Goal: Task Accomplishment & Management: Use online tool/utility

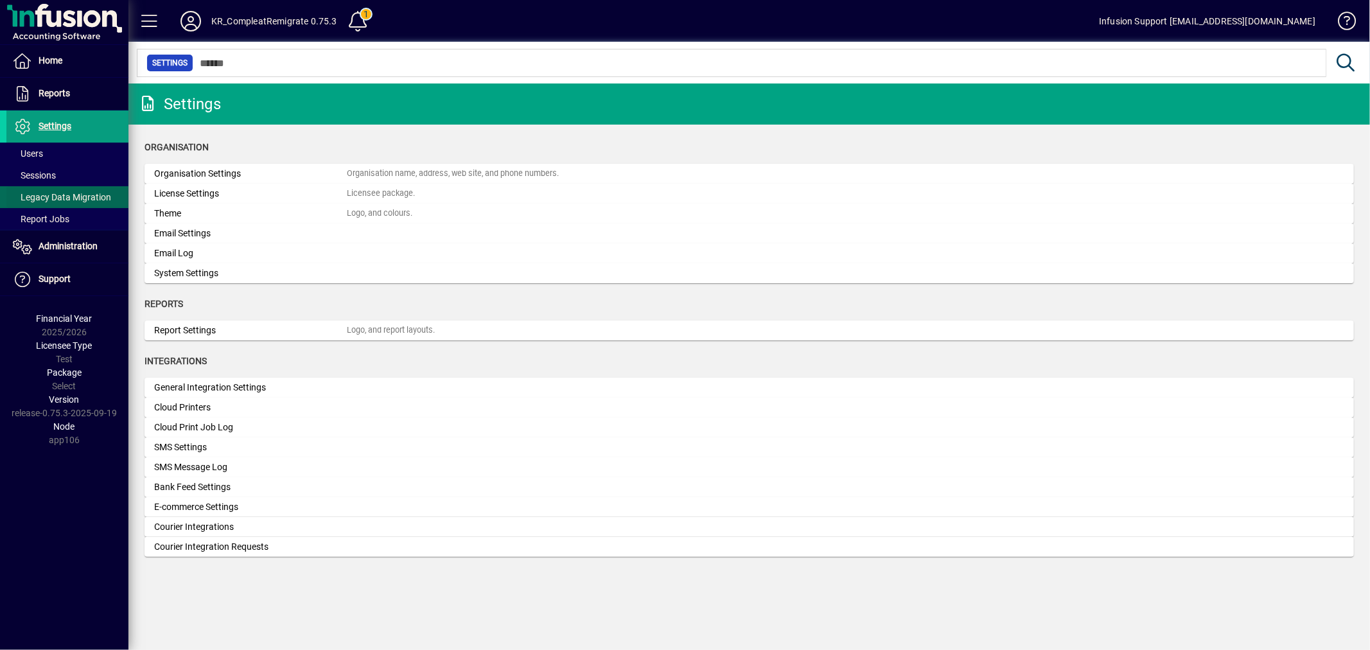
click at [50, 194] on span "Legacy Data Migration" at bounding box center [62, 197] width 98 height 10
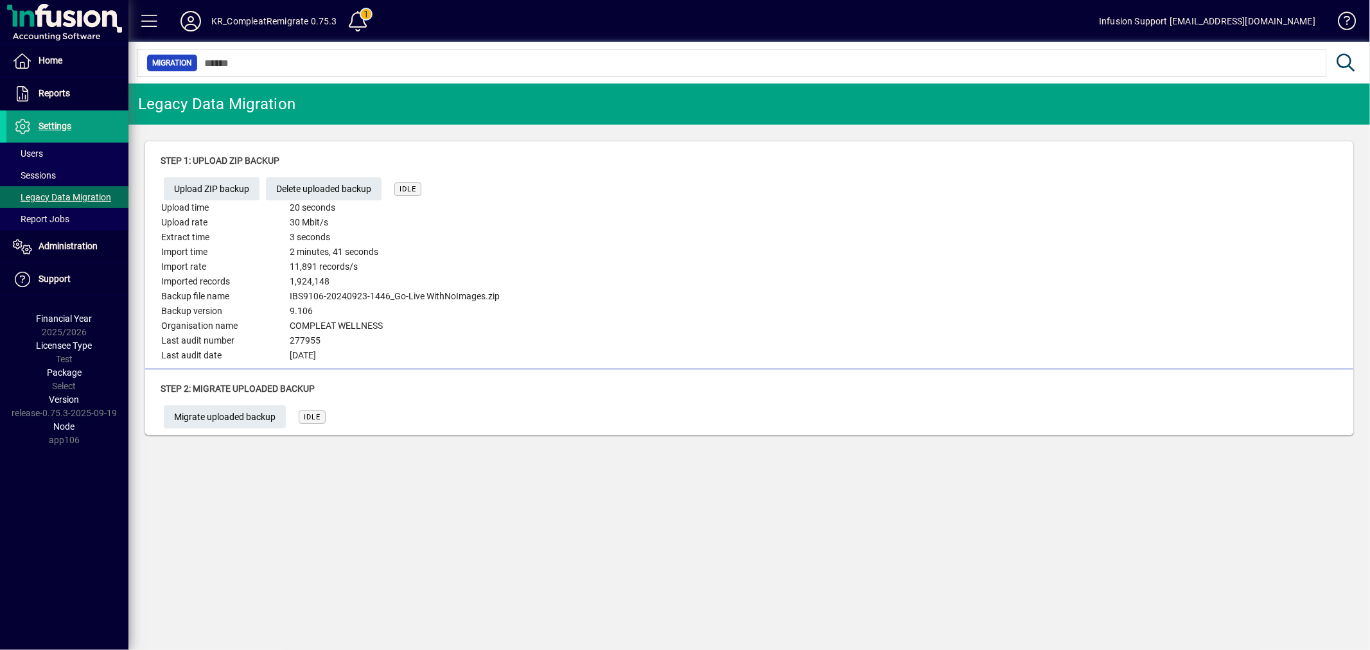
drag, startPoint x: 574, startPoint y: 252, endPoint x: 490, endPoint y: 255, distance: 84.2
click at [570, 254] on div "Step 1: Upload ZIP backup Upload ZIP backup Delete uploaded backup IDLE Upload …" at bounding box center [749, 258] width 1177 height 209
click at [225, 418] on span "Migrate uploaded backup" at bounding box center [224, 417] width 101 height 21
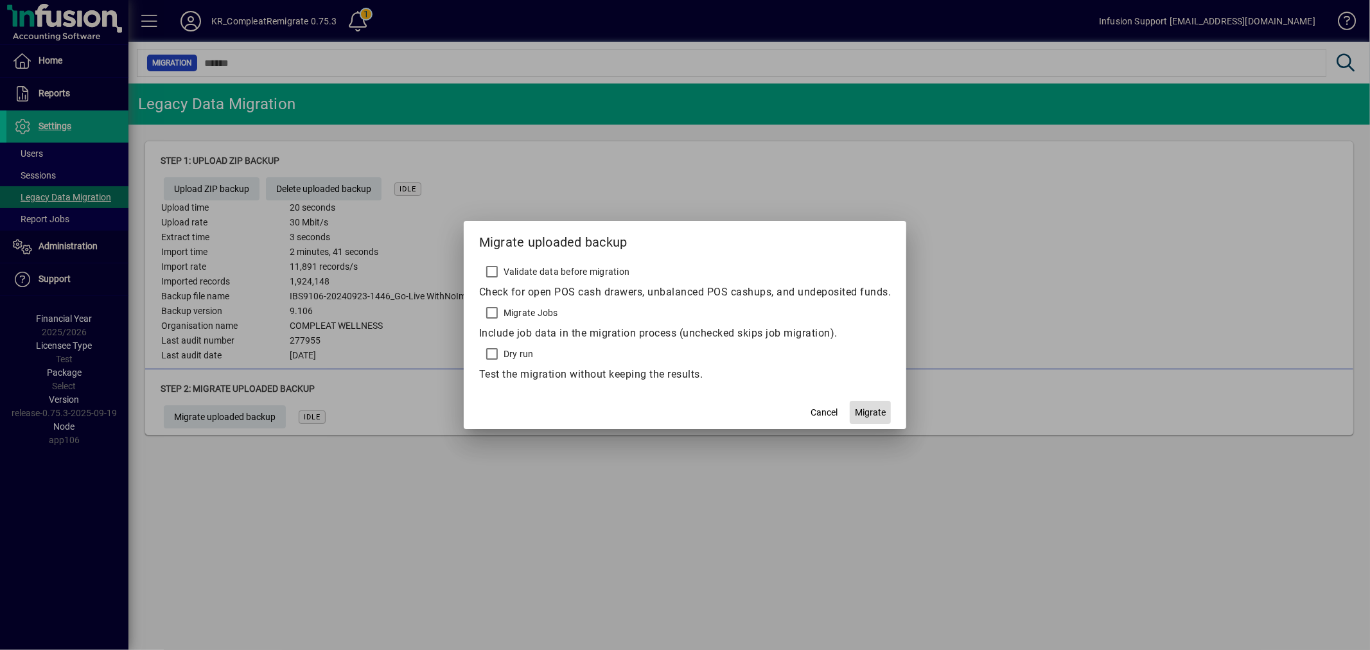
click at [861, 406] on span "Migrate" at bounding box center [870, 412] width 31 height 13
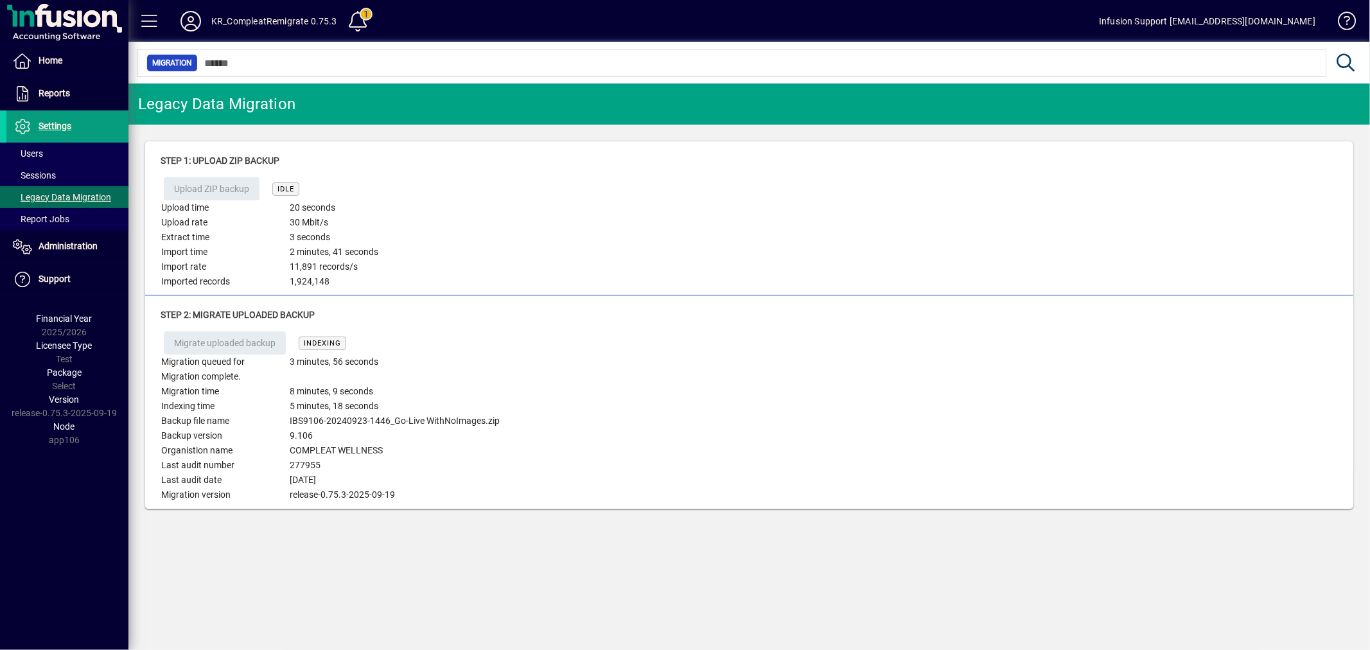
click at [407, 240] on td "3 seconds" at bounding box center [353, 237] width 128 height 15
click at [53, 151] on span at bounding box center [67, 153] width 122 height 31
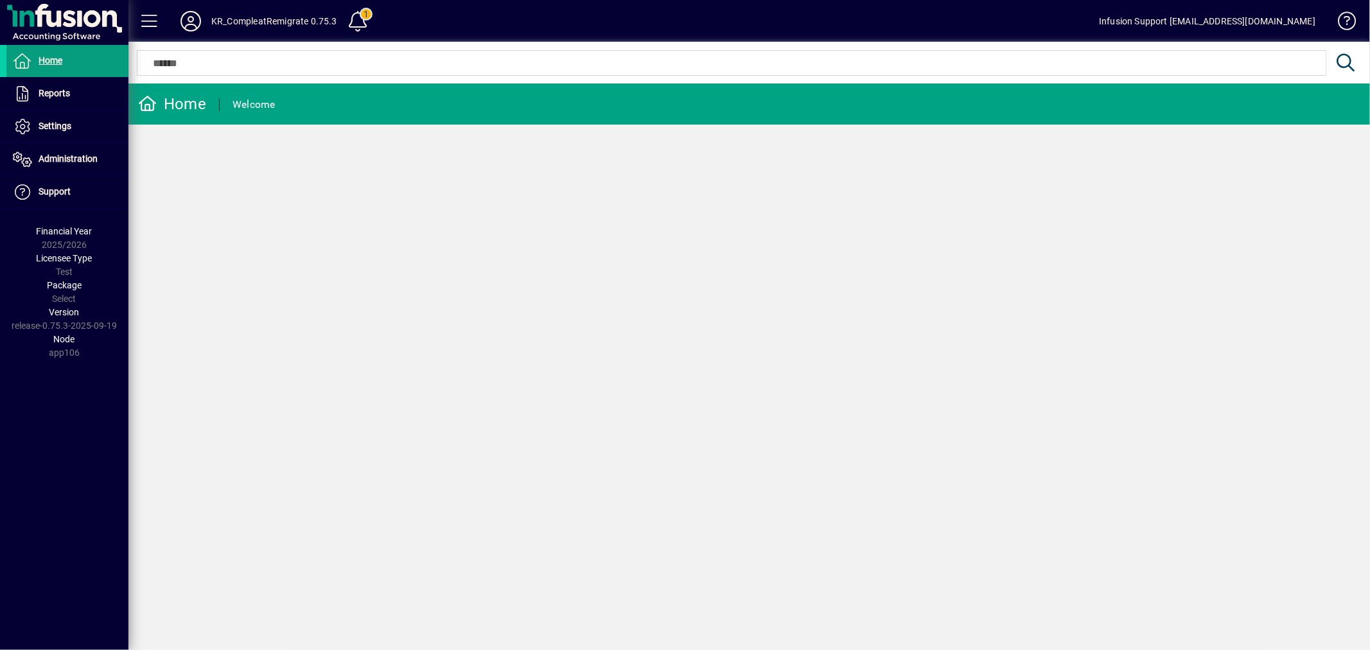
click at [189, 22] on icon at bounding box center [191, 21] width 26 height 21
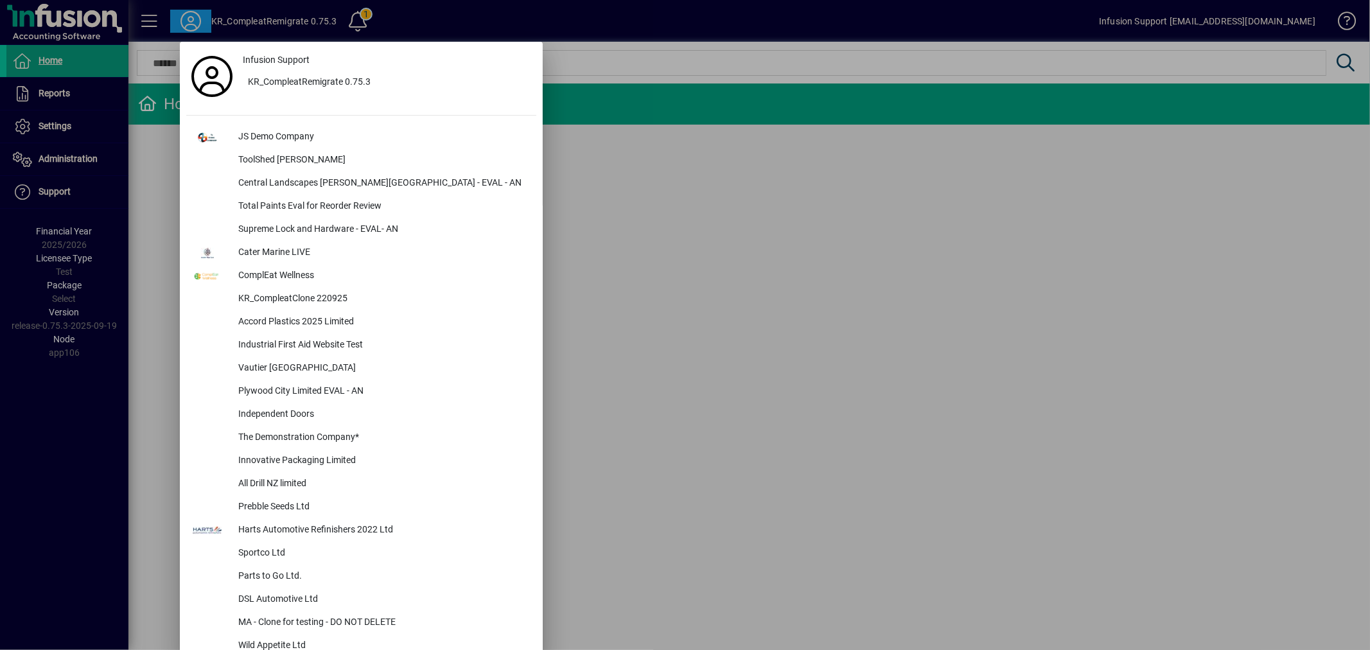
scroll to position [2188, 0]
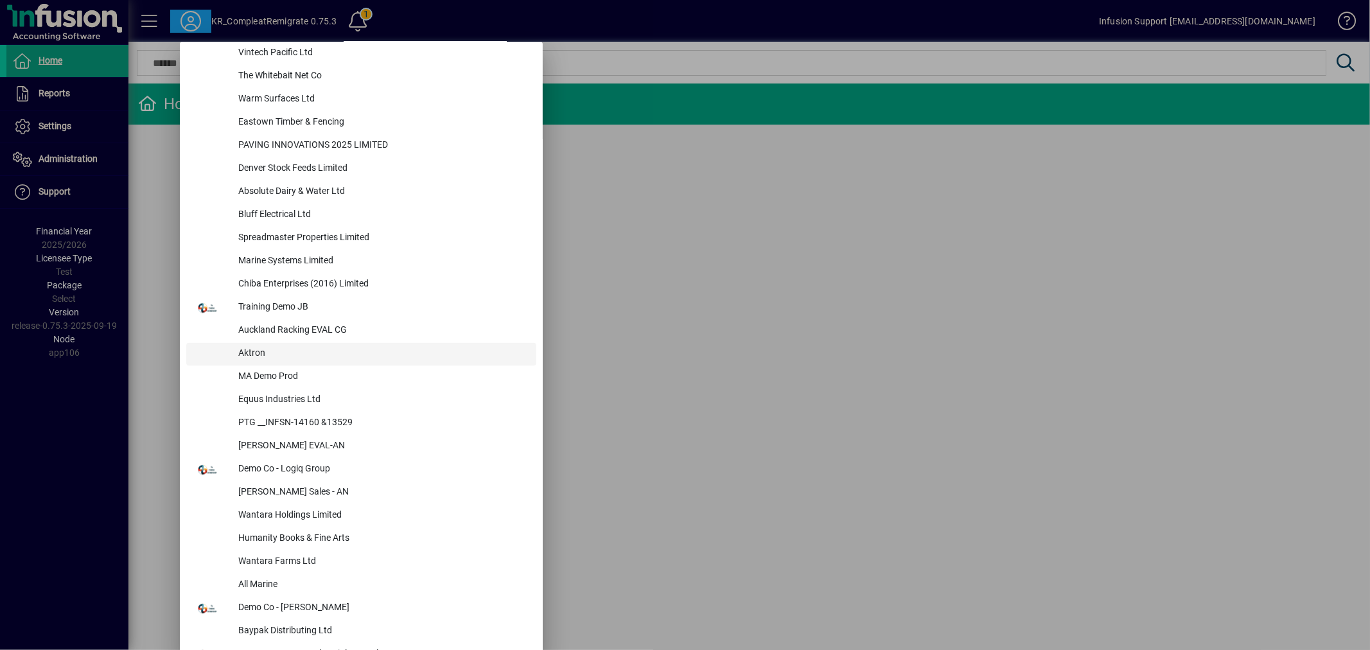
click at [264, 348] on div "Aktron" at bounding box center [382, 353] width 308 height 23
